Goal: Transaction & Acquisition: Purchase product/service

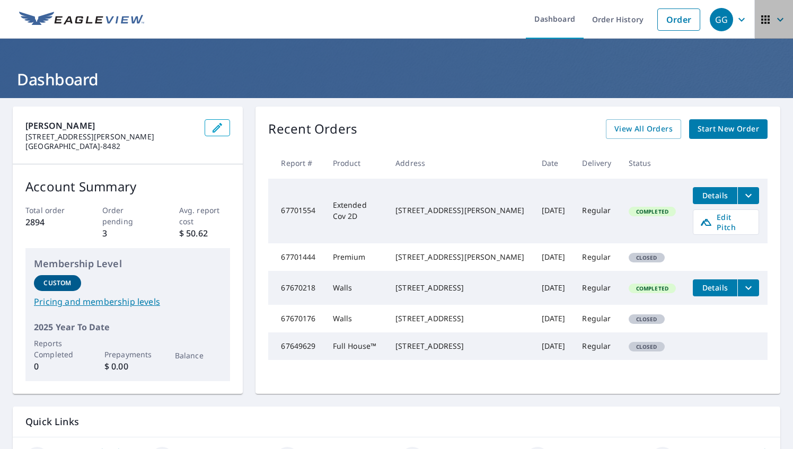
click at [774, 15] on icon "button" at bounding box center [780, 19] width 13 height 13
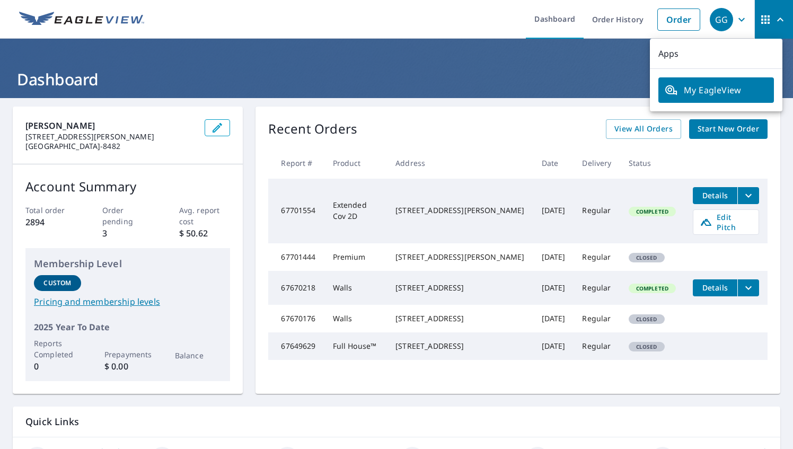
click at [454, 17] on ul "Dashboard Order History Order" at bounding box center [428, 19] width 555 height 39
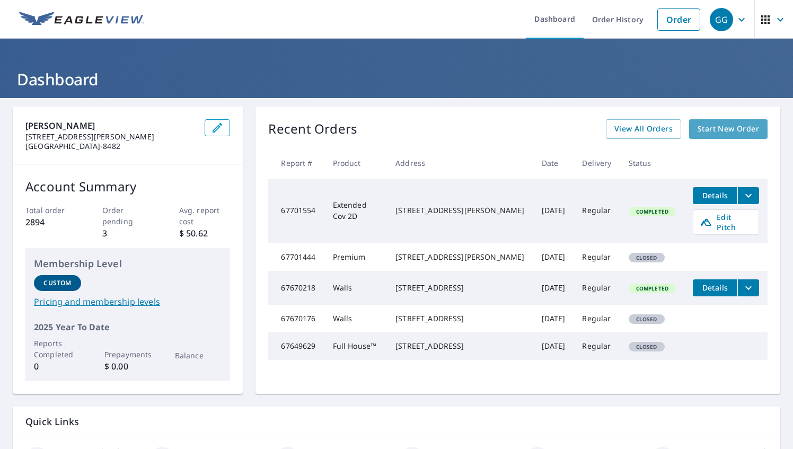
click at [708, 133] on span "Start New Order" at bounding box center [729, 129] width 62 height 13
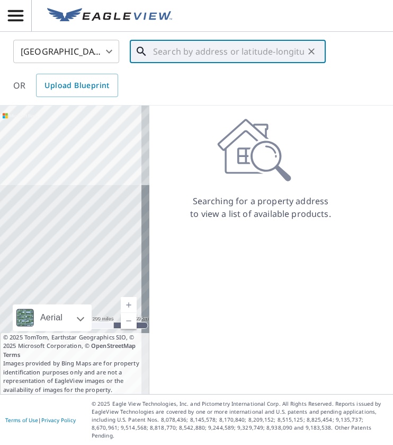
click at [186, 55] on input "text" at bounding box center [228, 52] width 151 height 30
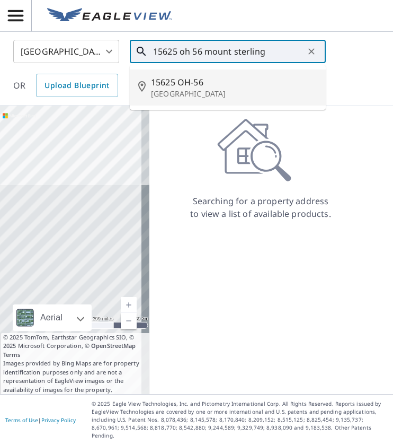
click at [204, 94] on p "[GEOGRAPHIC_DATA]" at bounding box center [234, 94] width 167 height 11
type input "[STREET_ADDRESS]"
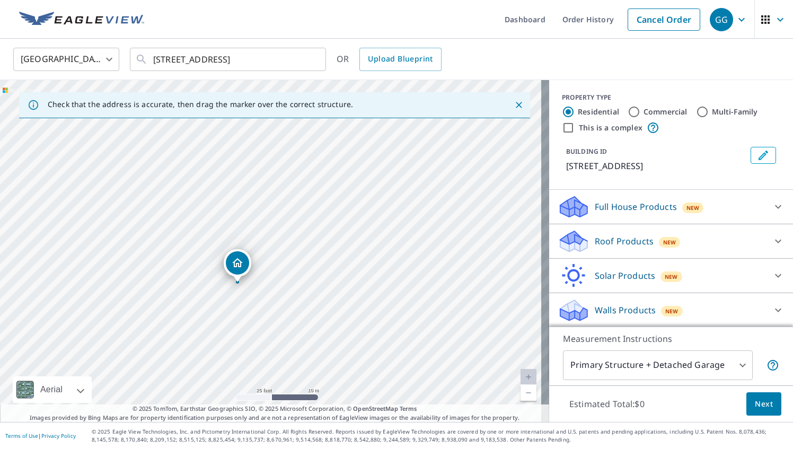
drag, startPoint x: 288, startPoint y: 178, endPoint x: 109, endPoint y: 475, distance: 347.3
click at [109, 449] on html "GG GG Dashboard Order History Cancel Order GG [GEOGRAPHIC_DATA] [GEOGRAPHIC_DAT…" at bounding box center [396, 224] width 793 height 449
click at [264, 325] on div "[STREET_ADDRESS]" at bounding box center [274, 251] width 549 height 342
click at [772, 311] on icon at bounding box center [778, 309] width 13 height 13
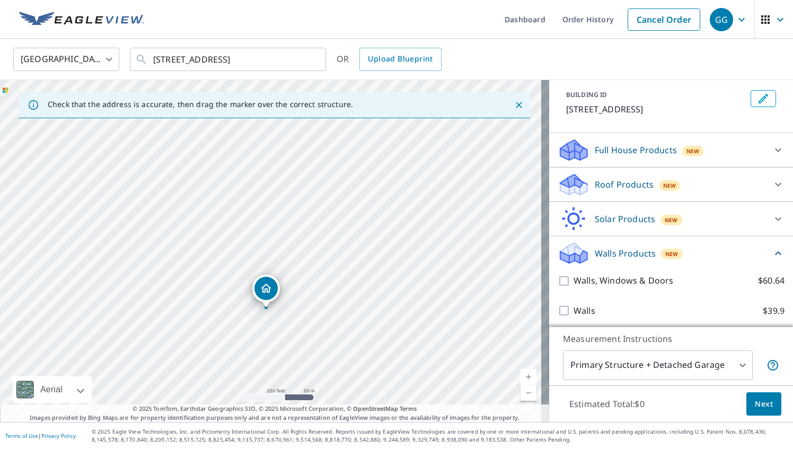
scroll to position [72, 0]
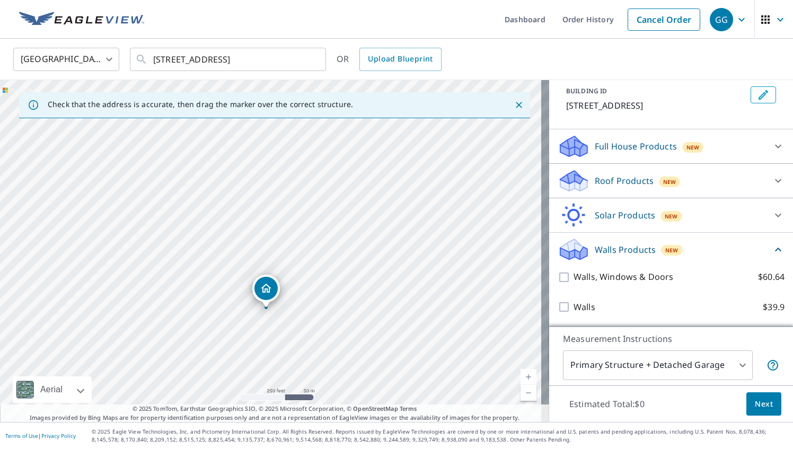
click at [715, 142] on div "Full House Products New" at bounding box center [662, 146] width 208 height 25
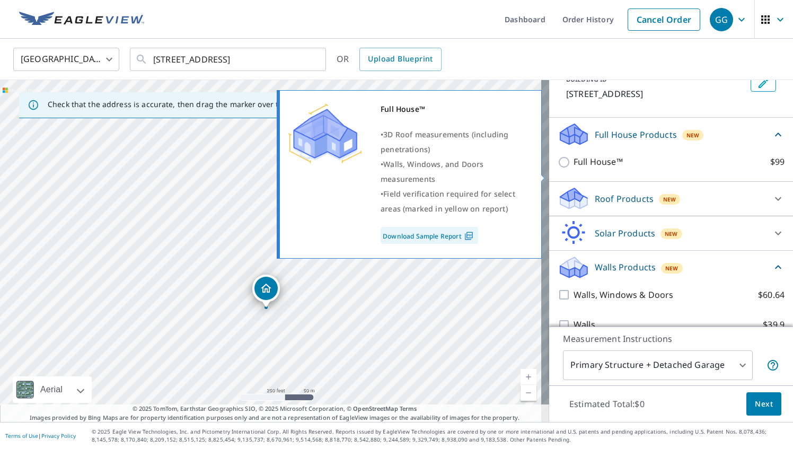
click at [558, 169] on input "Full House™ $99" at bounding box center [566, 162] width 16 height 13
checkbox input "true"
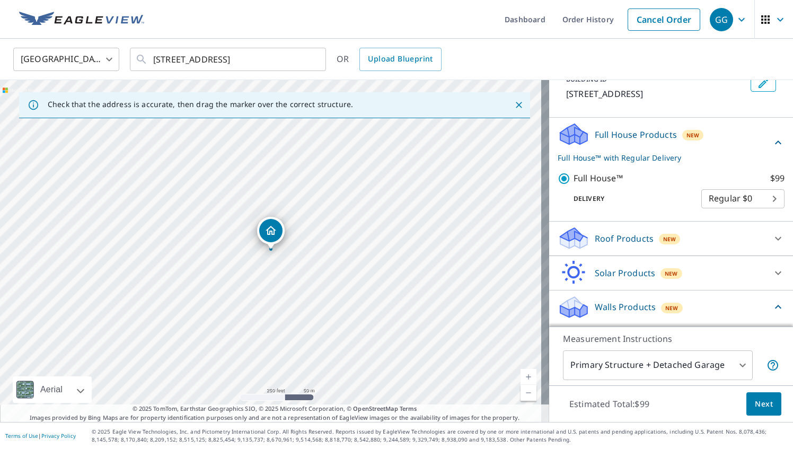
click at [736, 370] on body "GG GG Dashboard Order History Cancel Order GG [GEOGRAPHIC_DATA] [GEOGRAPHIC_DAT…" at bounding box center [396, 224] width 793 height 449
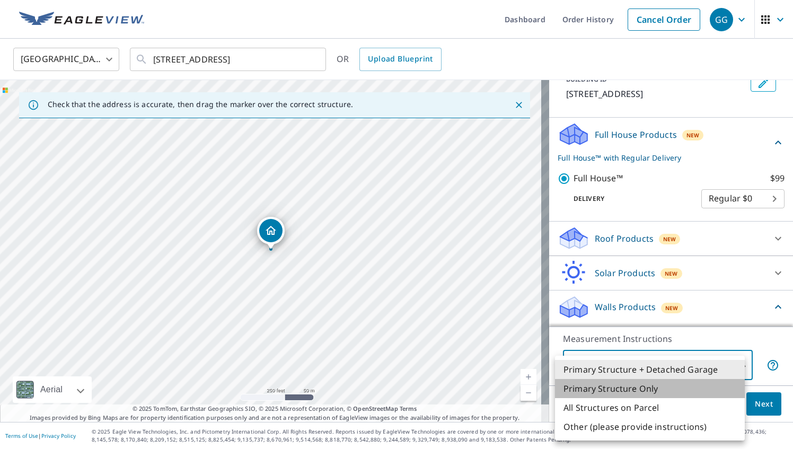
click at [645, 388] on li "Primary Structure Only" at bounding box center [650, 388] width 190 height 19
type input "2"
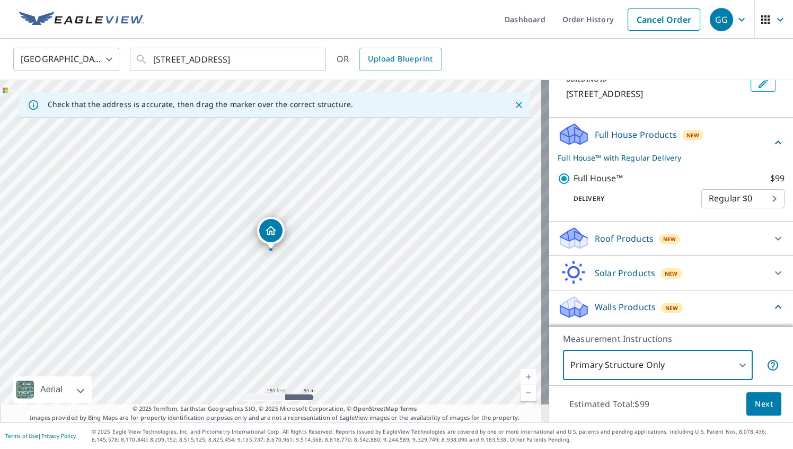
click at [759, 397] on button "Next" at bounding box center [764, 404] width 35 height 24
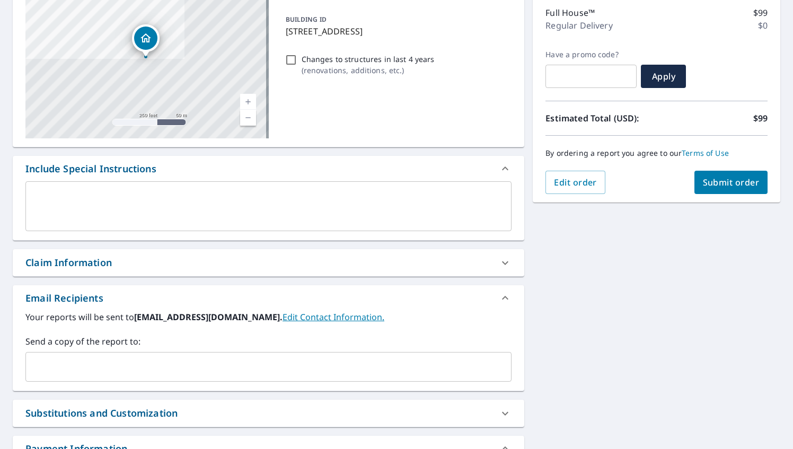
scroll to position [146, 0]
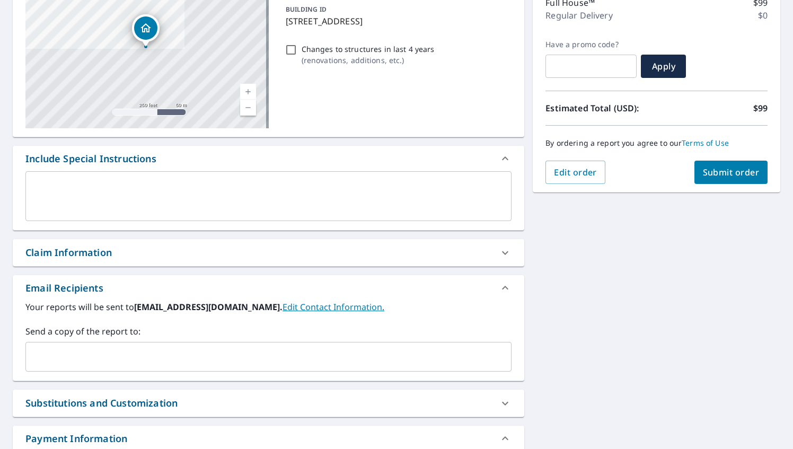
click at [142, 356] on input "text" at bounding box center [260, 357] width 461 height 20
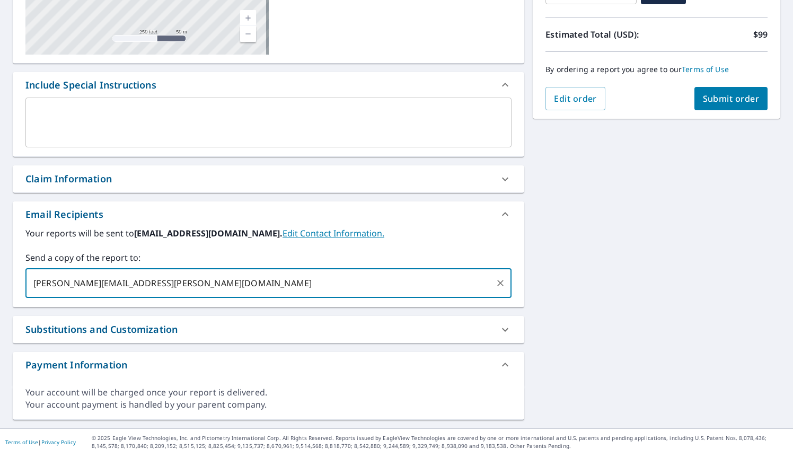
scroll to position [224, 0]
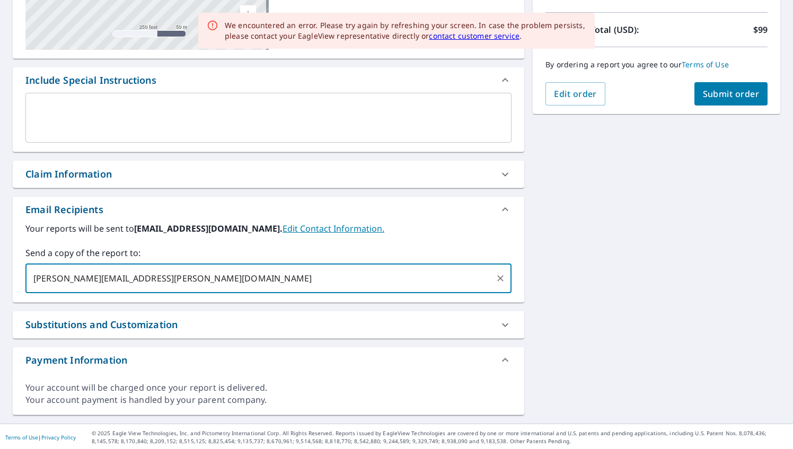
type input "[PERSON_NAME][EMAIL_ADDRESS][PERSON_NAME][DOMAIN_NAME]"
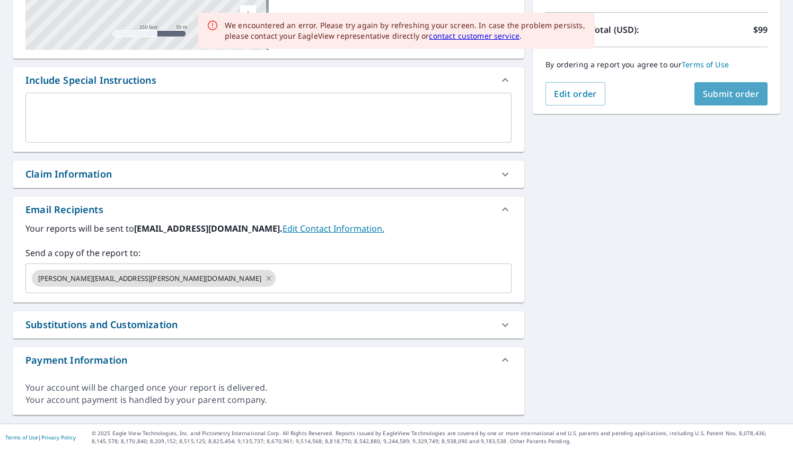
click at [703, 101] on button "Submit order" at bounding box center [732, 93] width 74 height 23
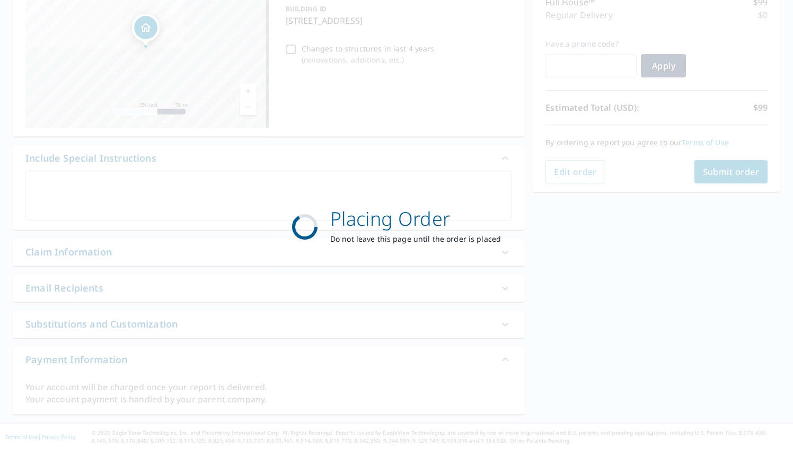
scroll to position [146, 0]
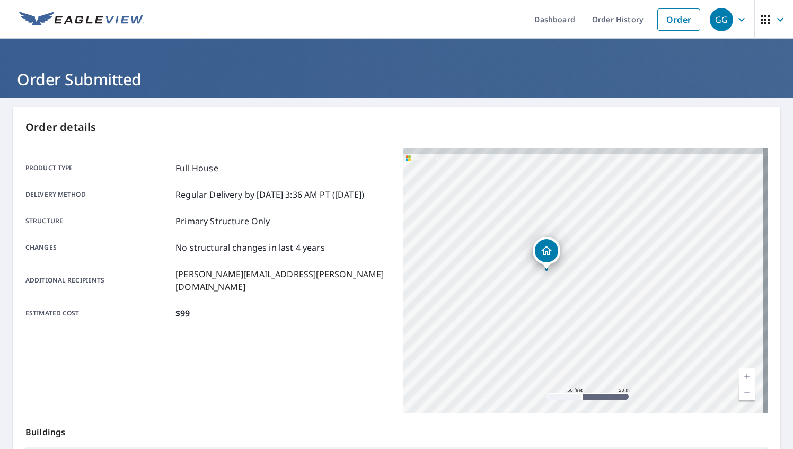
drag, startPoint x: 596, startPoint y: 259, endPoint x: 590, endPoint y: 372, distance: 113.6
click at [590, 372] on div "[STREET_ADDRESS]" at bounding box center [585, 280] width 365 height 265
